Goal: Task Accomplishment & Management: Use online tool/utility

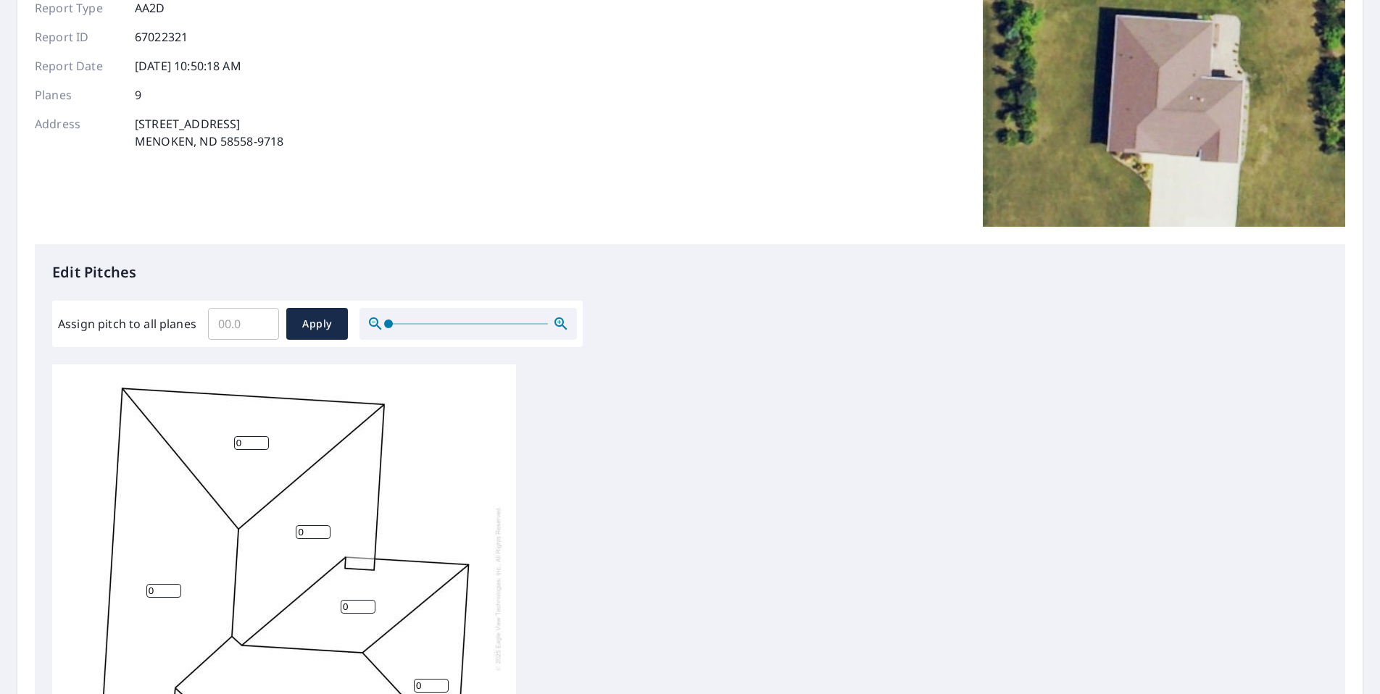
scroll to position [14, 0]
click at [254, 318] on input "Assign pitch to all planes" at bounding box center [243, 324] width 71 height 41
type input "4"
click at [309, 332] on span "Apply" at bounding box center [317, 324] width 38 height 18
type input "4"
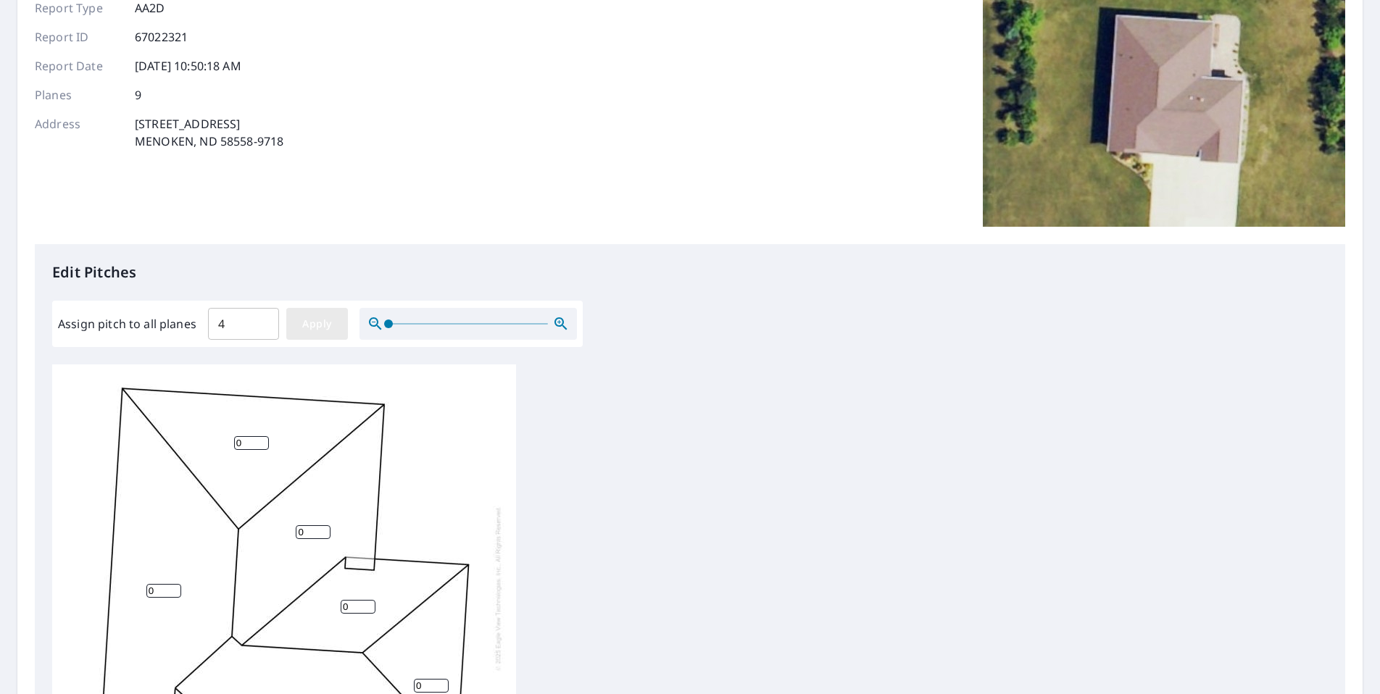
type input "4"
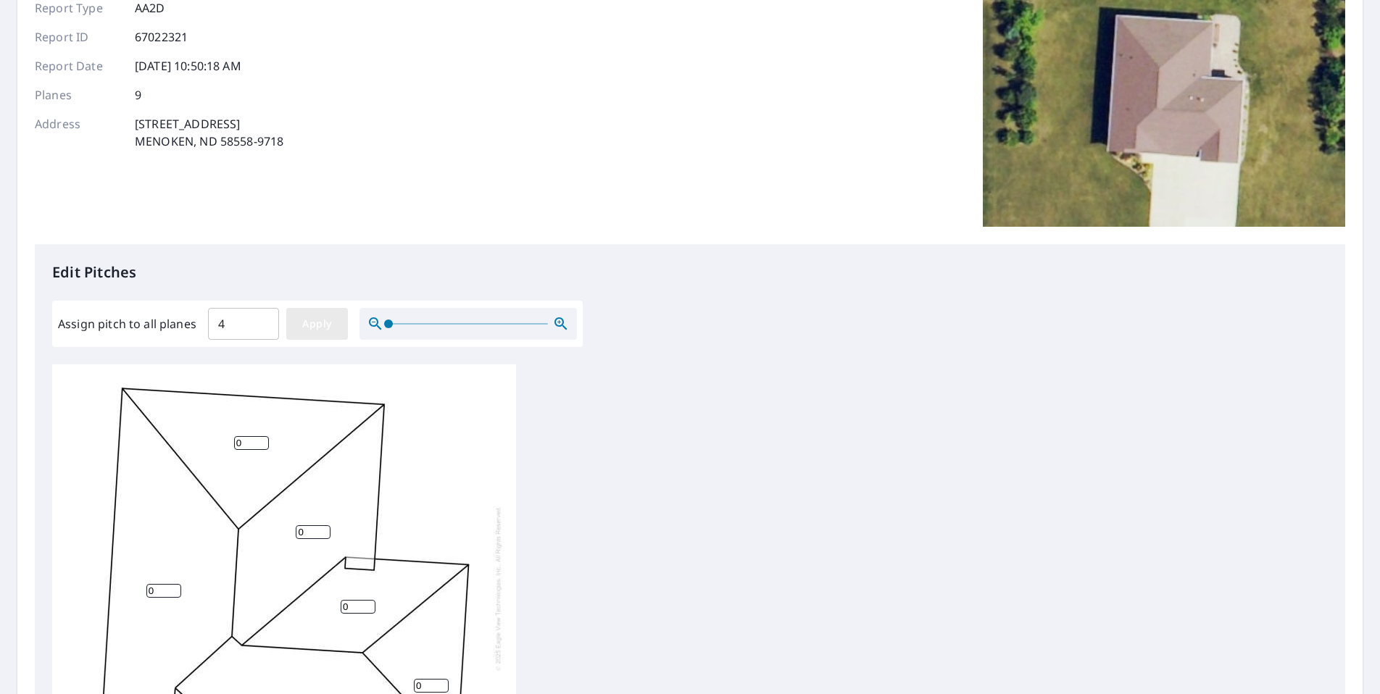
type input "4"
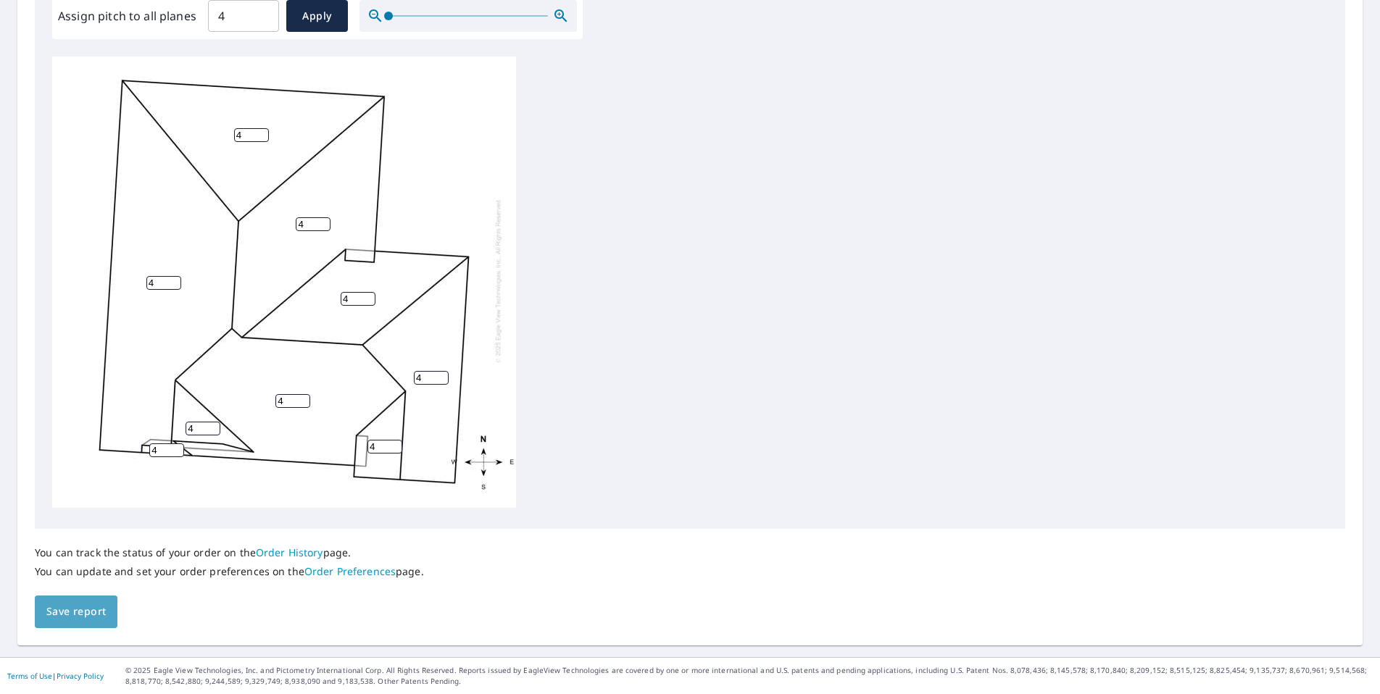
click at [64, 618] on span "Save report" at bounding box center [75, 612] width 59 height 18
click at [122, 349] on div "4 4 4 4 4 4 4 4 4" at bounding box center [284, 281] width 464 height 455
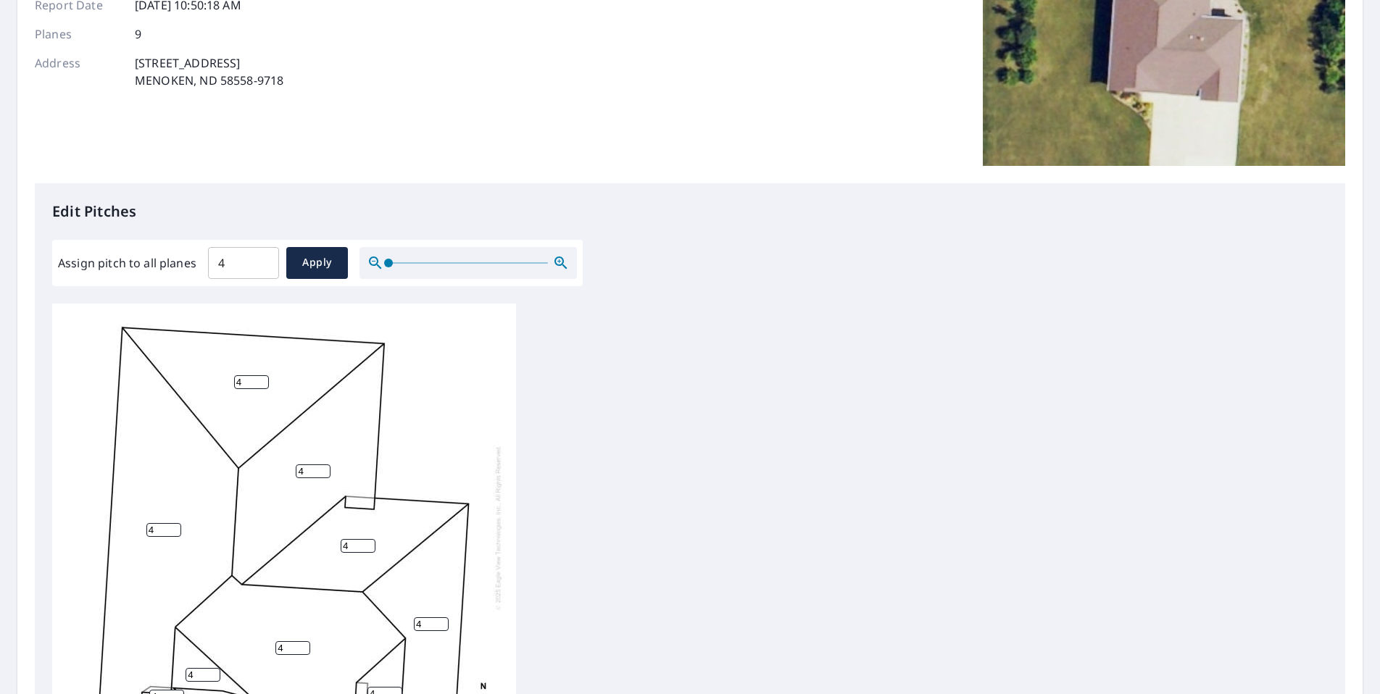
scroll to position [0, 0]
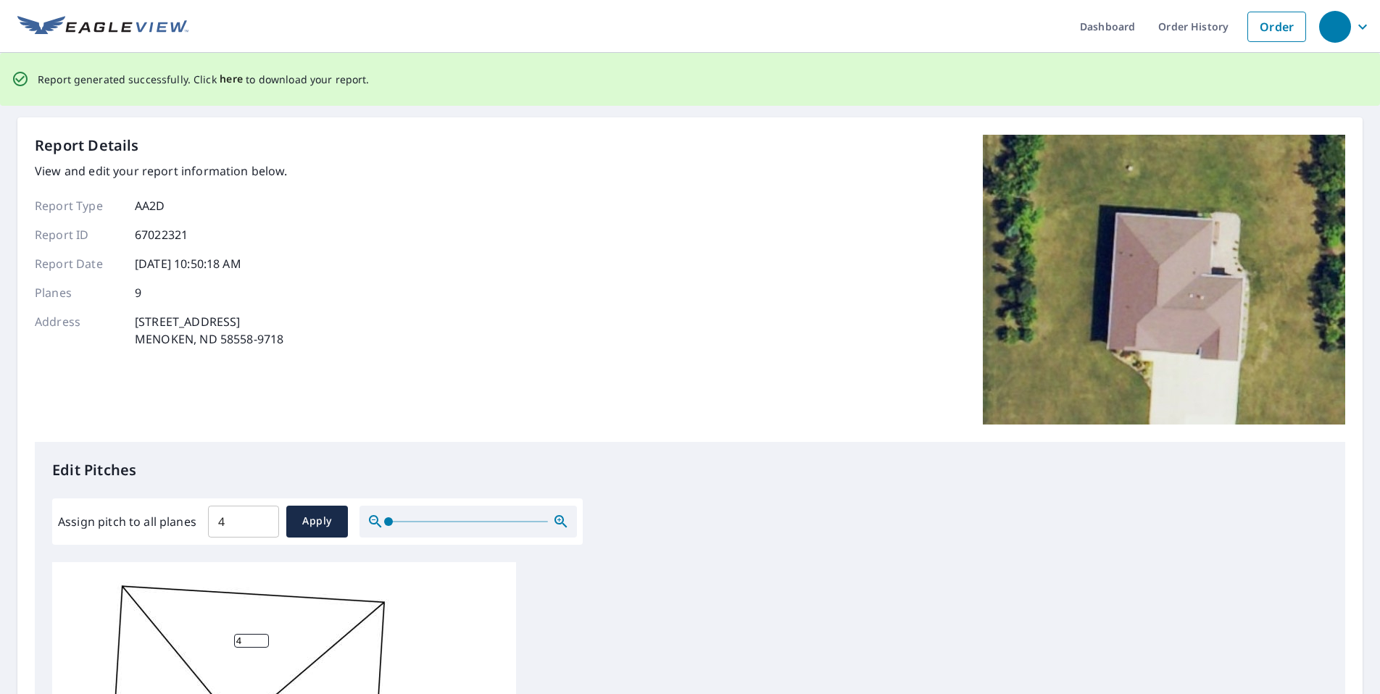
click at [228, 76] on span "here" at bounding box center [232, 79] width 24 height 18
